Goal: Find specific page/section: Find specific page/section

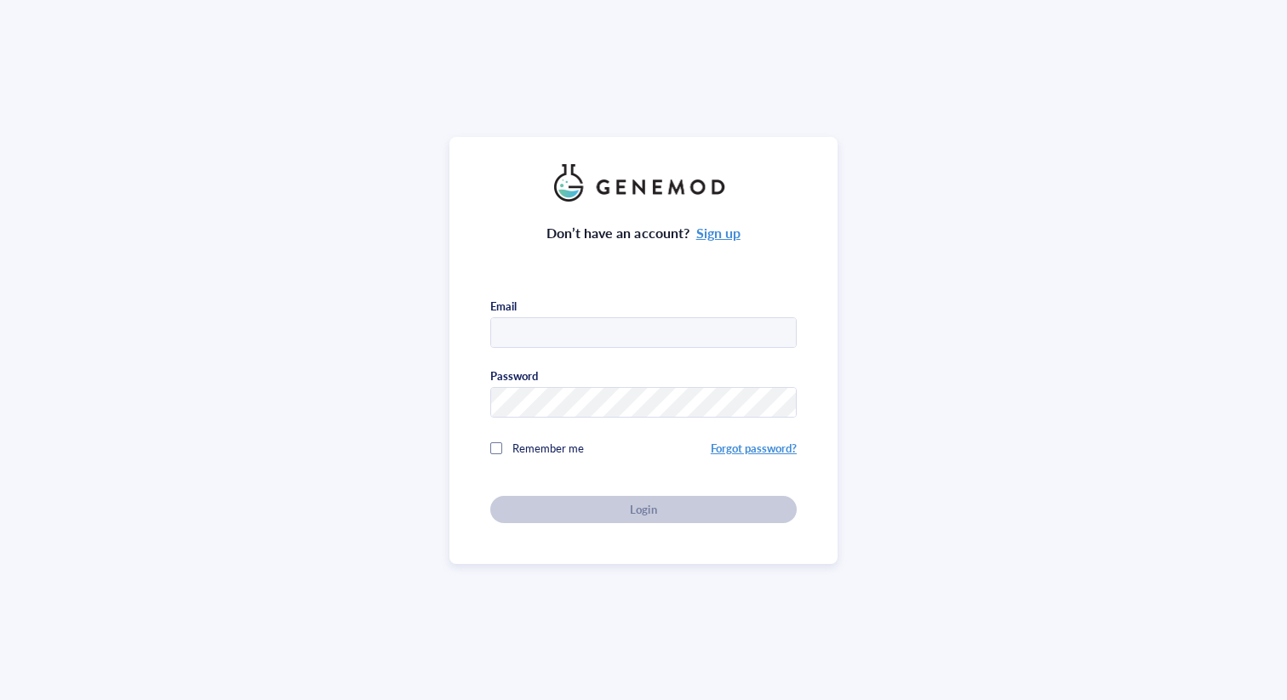
type input "[PERSON_NAME][EMAIL_ADDRESS][PERSON_NAME][DOMAIN_NAME]"
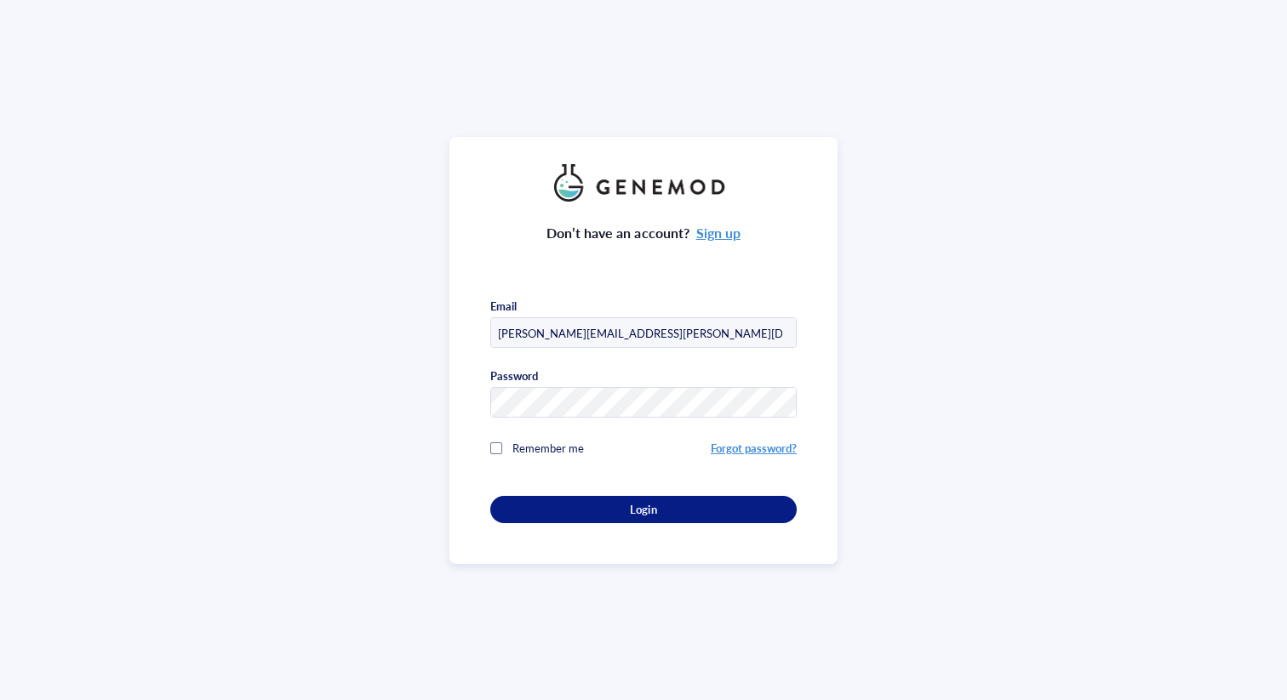
click at [641, 520] on div "Don’t have an account? Sign up Email [PERSON_NAME][EMAIL_ADDRESS][PERSON_NAME][…" at bounding box center [643, 350] width 388 height 427
click at [642, 513] on button "Login" at bounding box center [643, 509] width 306 height 27
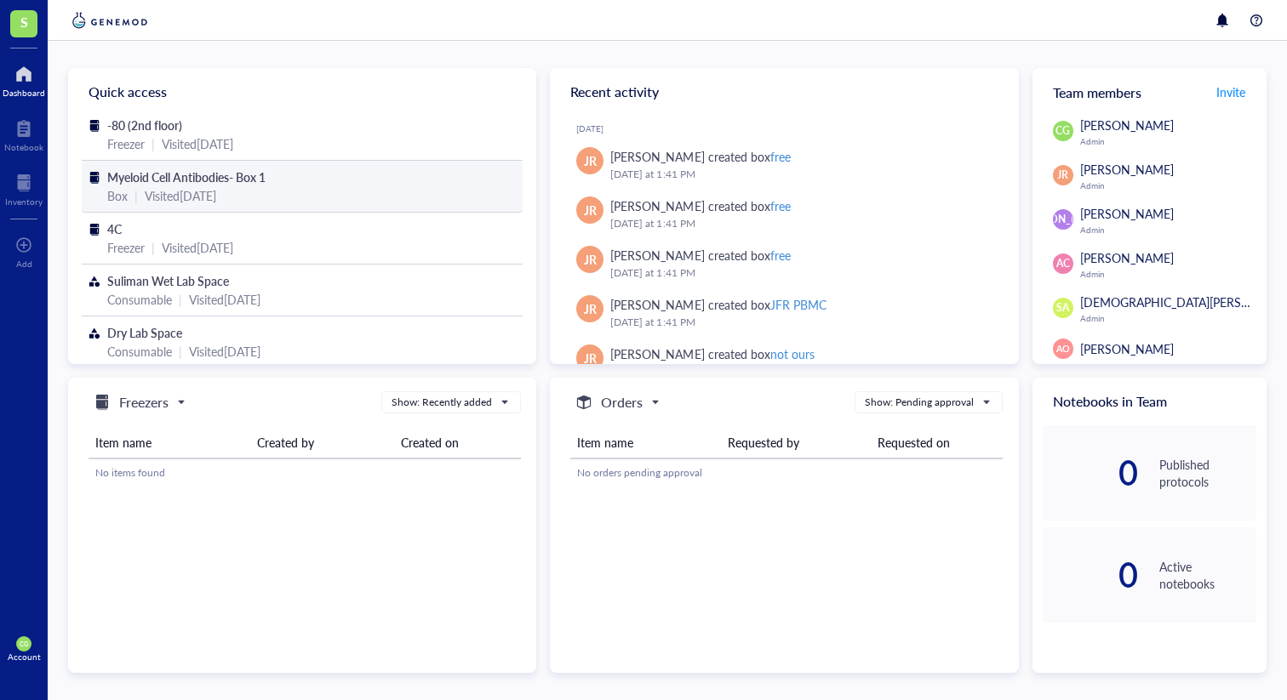
click at [128, 201] on div "Box | Visited [DATE]" at bounding box center [302, 195] width 390 height 19
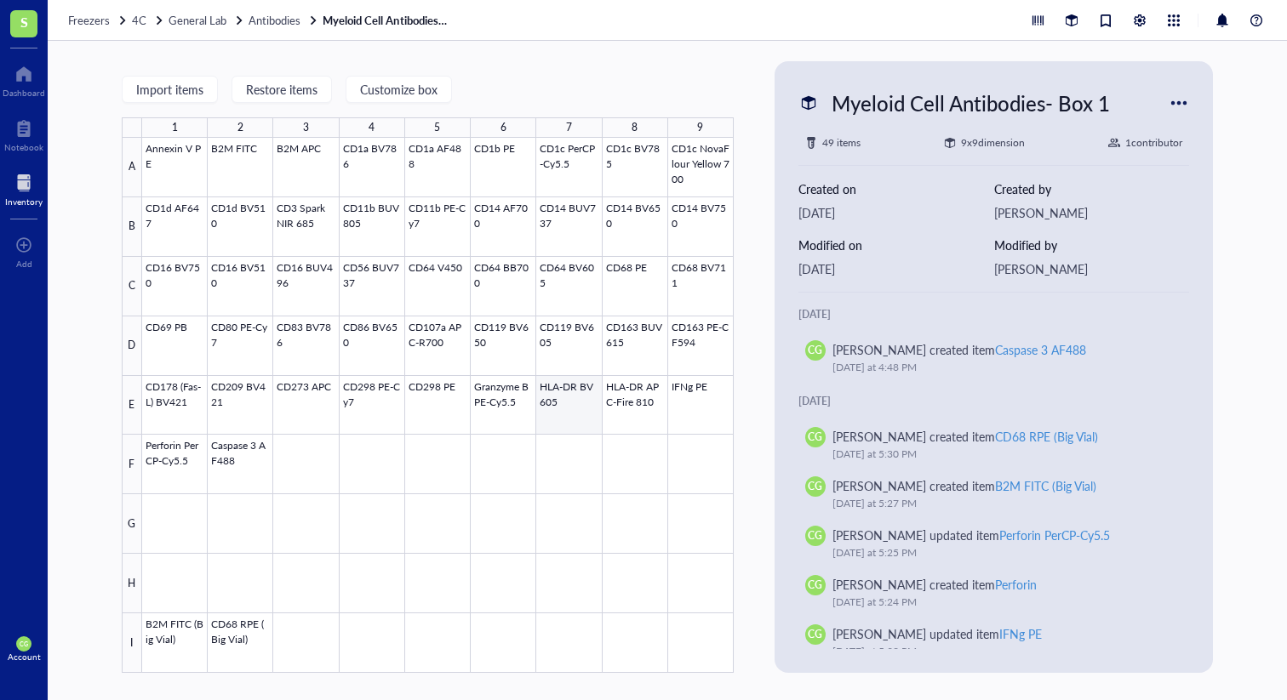
click at [572, 402] on div at bounding box center [437, 405] width 591 height 535
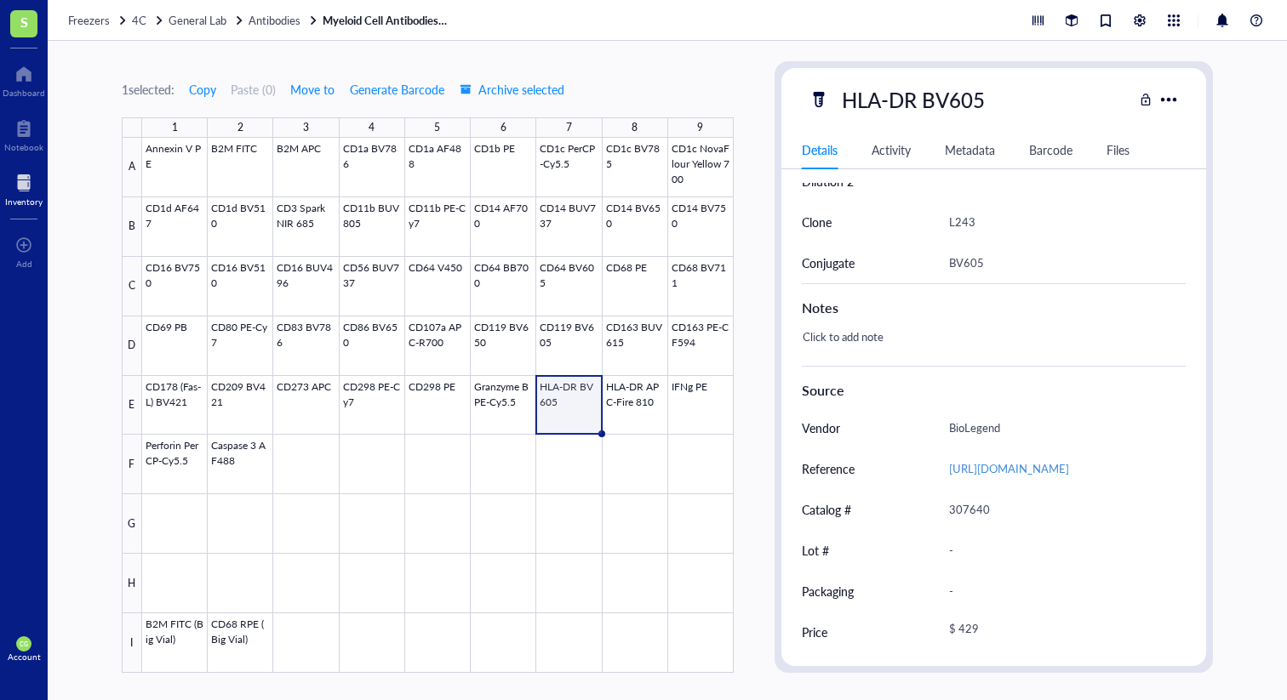
scroll to position [693, 0]
